Goal: Information Seeking & Learning: Find specific fact

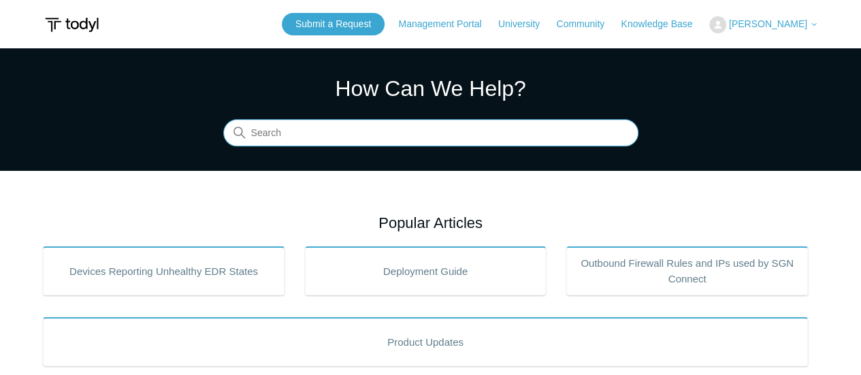
click at [311, 128] on input "Search" at bounding box center [430, 133] width 415 height 27
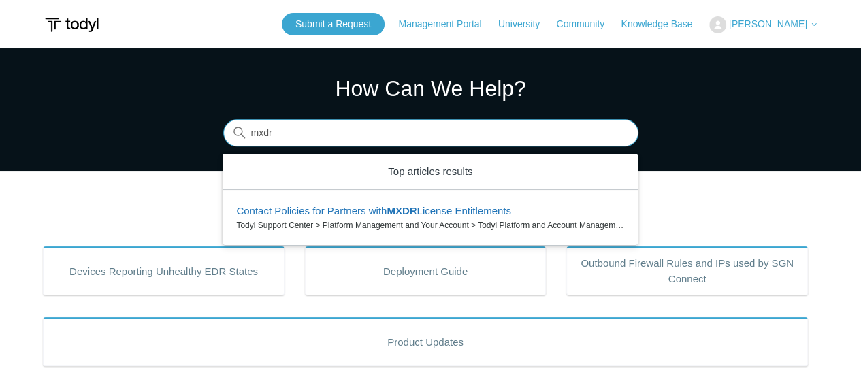
type input "mxdr"
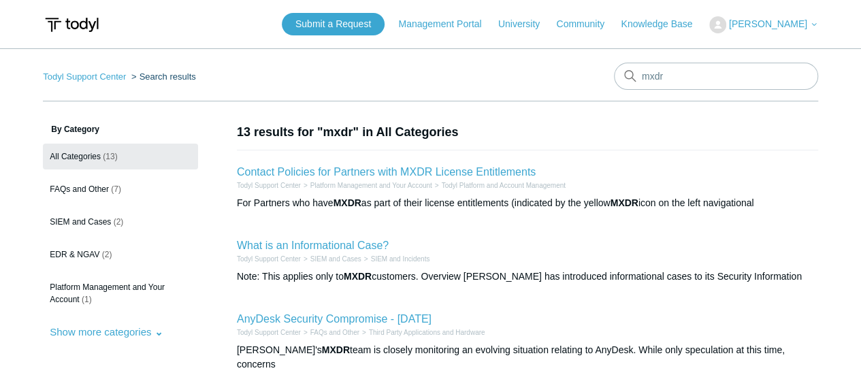
scroll to position [1, 0]
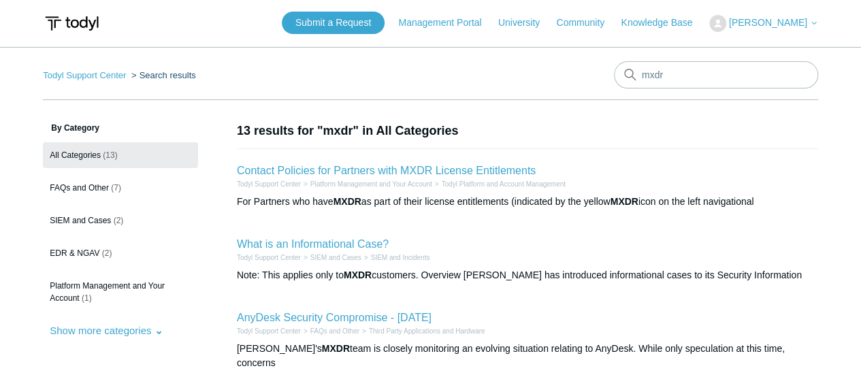
click at [306, 236] on h2 "What is an Informational Case?" at bounding box center [313, 244] width 152 height 16
click at [306, 242] on link "What is an Informational Case?" at bounding box center [313, 244] width 152 height 12
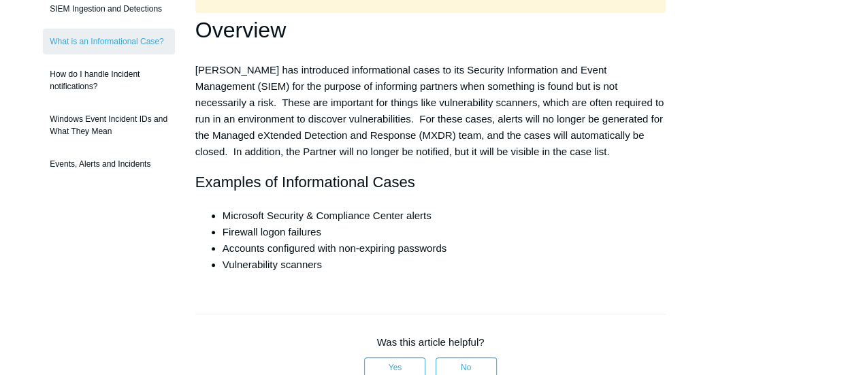
scroll to position [263, 0]
